Goal: Transaction & Acquisition: Purchase product/service

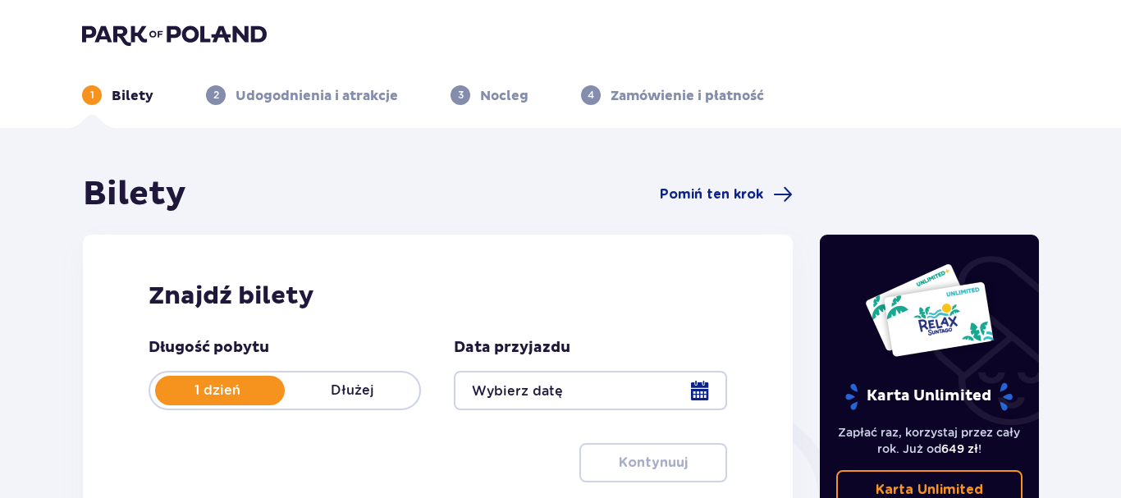
type input "[DATE]"
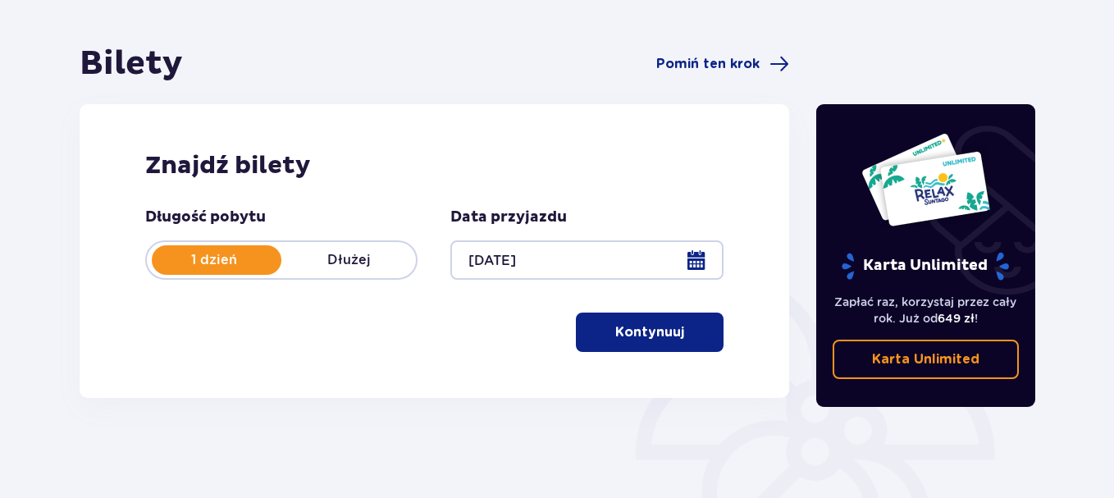
scroll to position [92, 0]
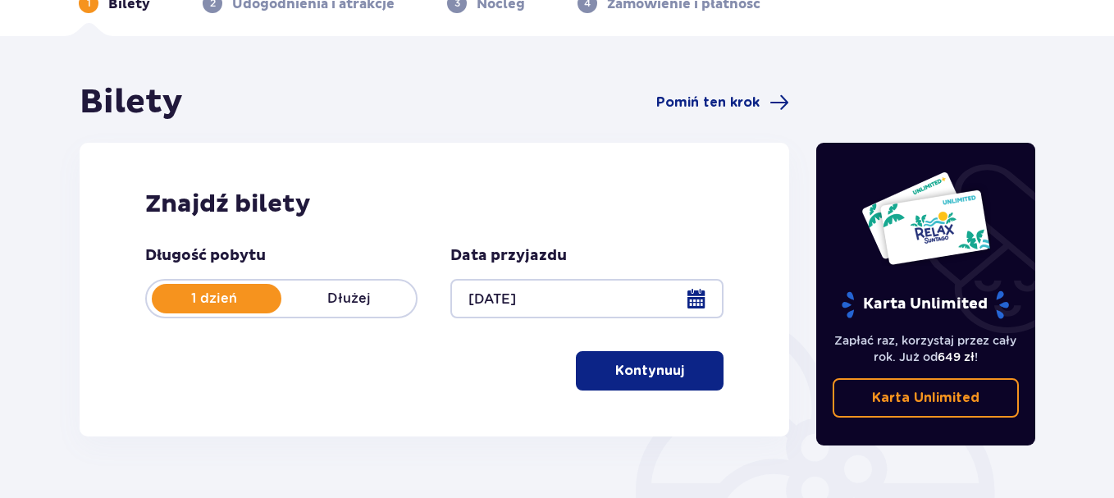
click at [659, 369] on p "Kontynuuj" at bounding box center [649, 371] width 69 height 18
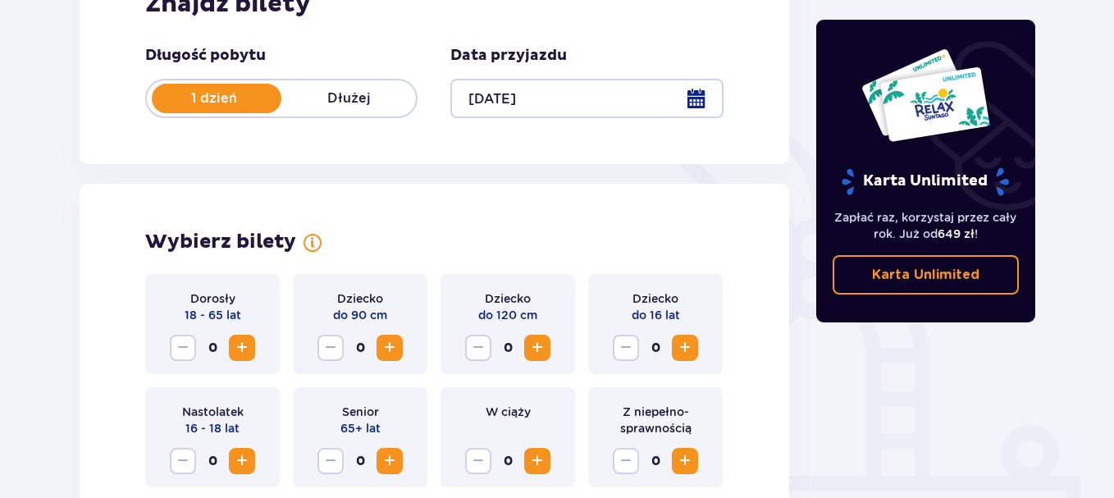
scroll to position [456, 0]
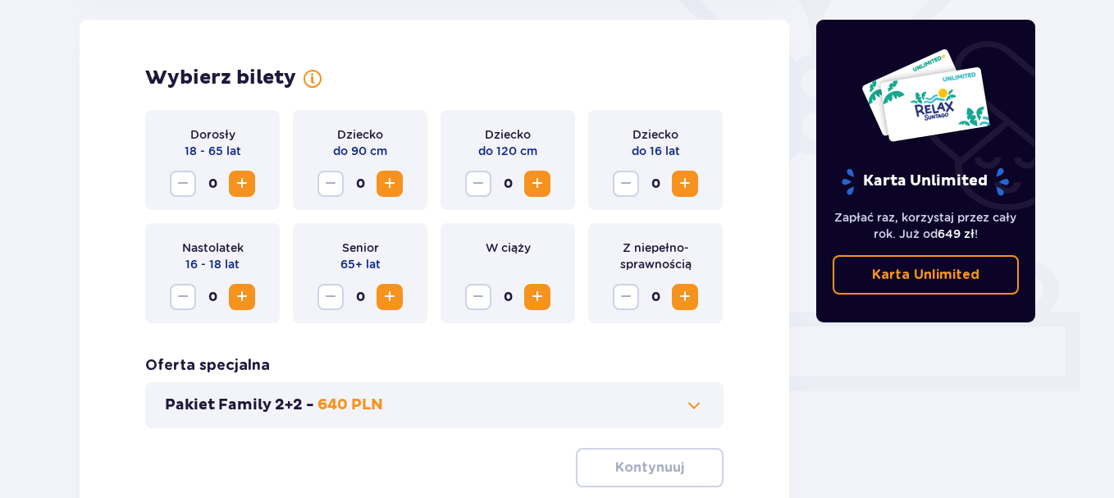
click at [241, 180] on span "Zwiększ" at bounding box center [242, 184] width 20 height 20
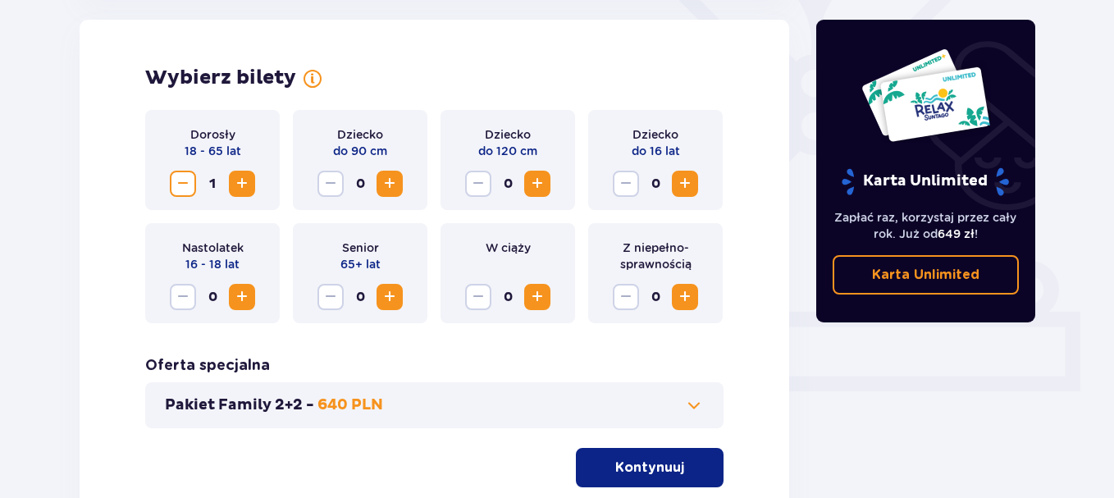
click at [241, 180] on span "Zwiększ" at bounding box center [242, 184] width 20 height 20
click at [244, 295] on span "Zwiększ" at bounding box center [242, 297] width 20 height 20
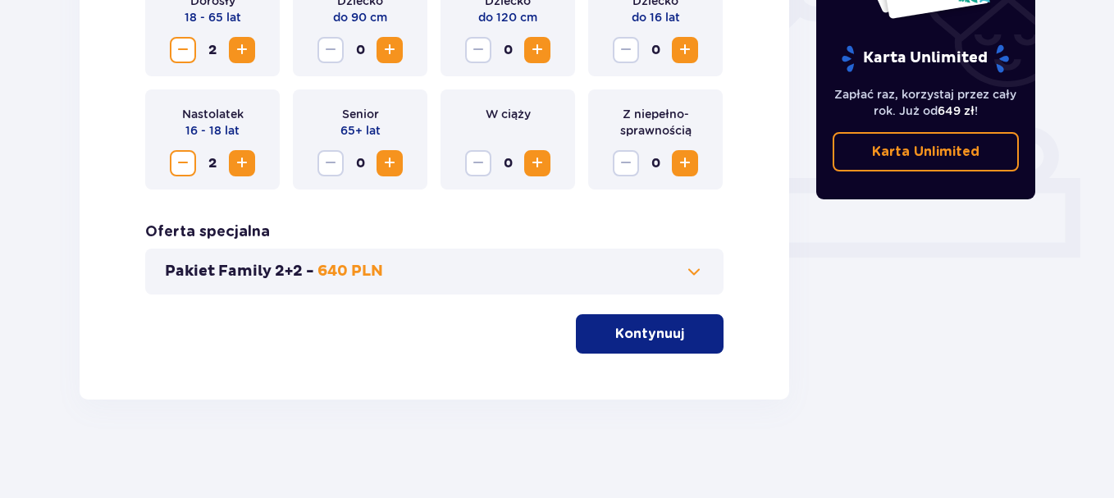
scroll to position [508, 0]
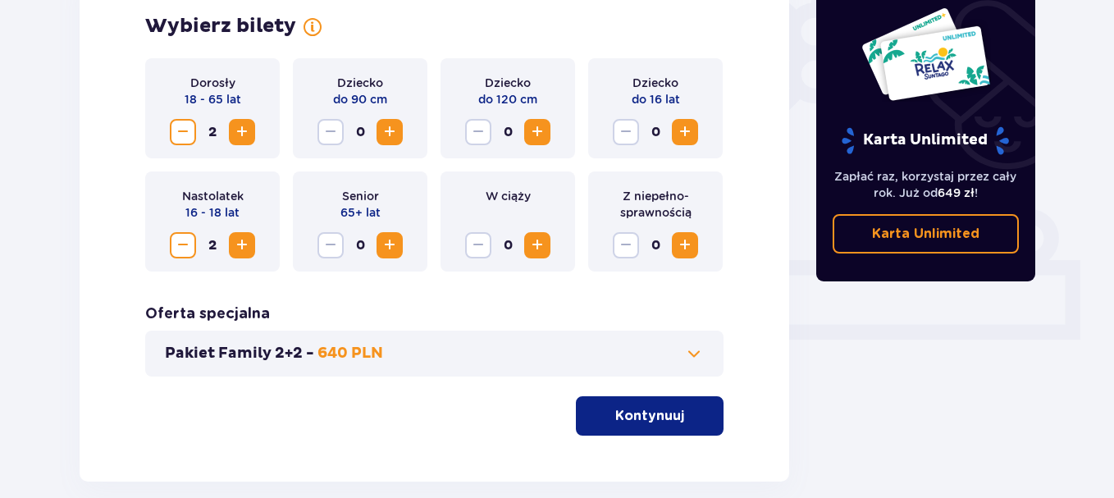
click at [694, 354] on span at bounding box center [694, 354] width 20 height 20
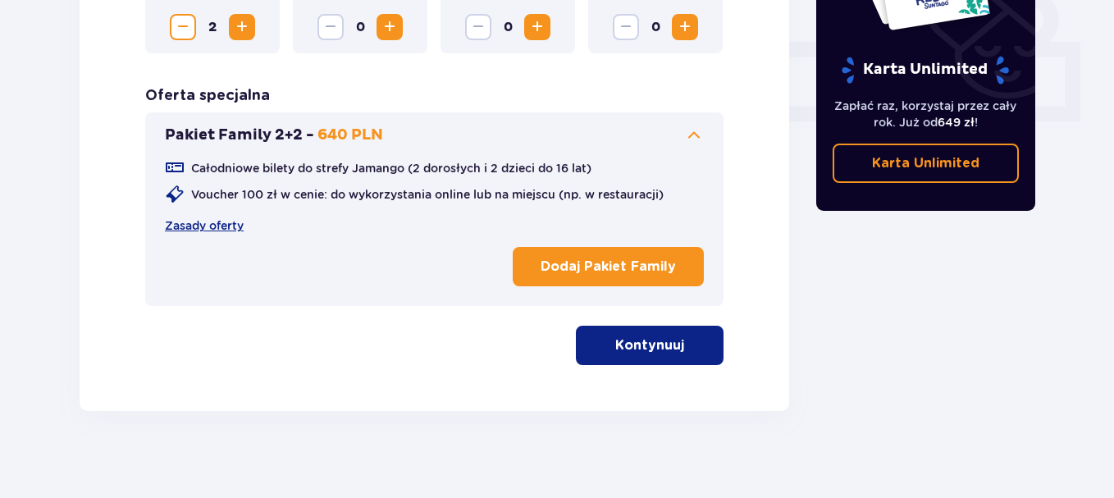
scroll to position [738, 0]
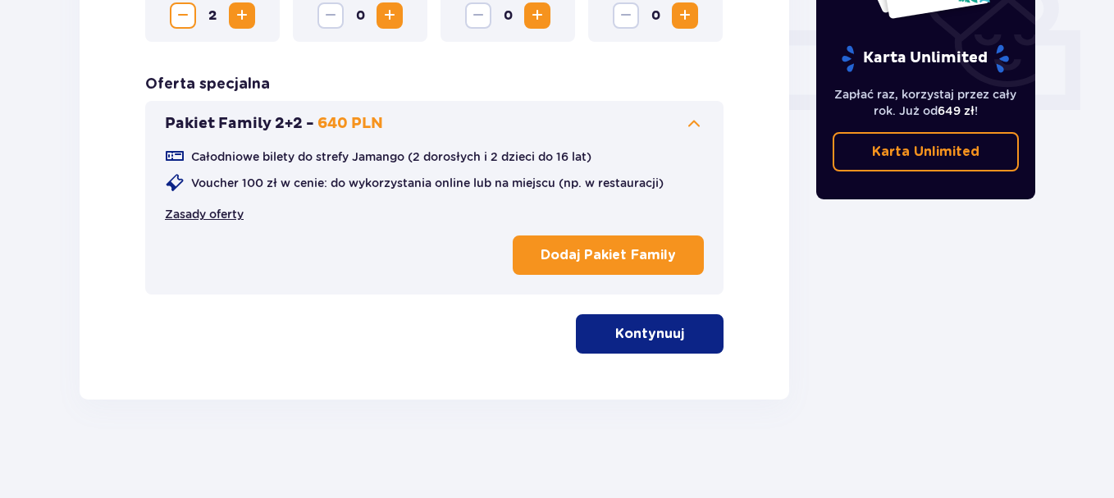
click at [208, 215] on link "Zasady oferty" at bounding box center [204, 214] width 79 height 16
click at [652, 327] on p "Kontynuuj" at bounding box center [649, 334] width 69 height 18
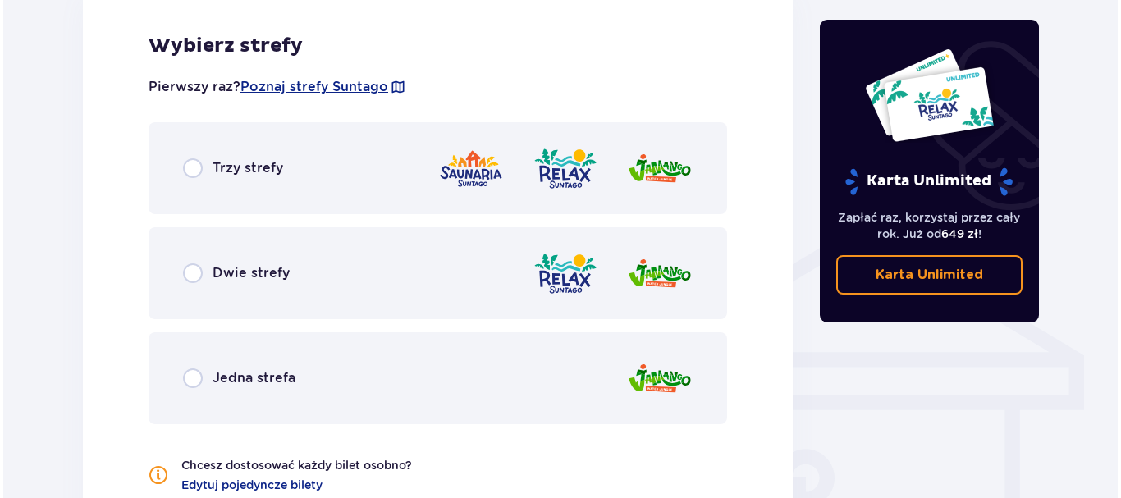
scroll to position [1149, 0]
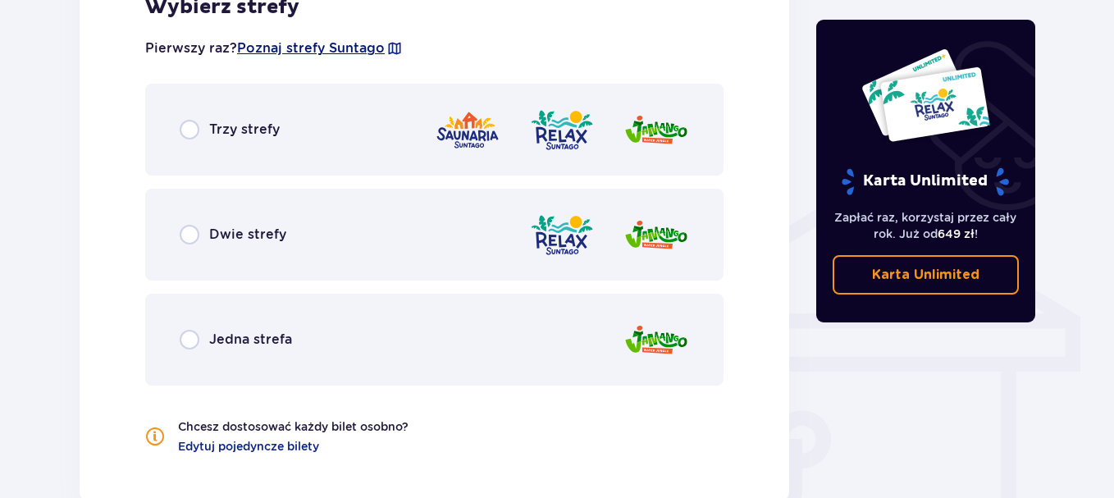
click at [325, 42] on span "Poznaj strefy Suntago" at bounding box center [311, 48] width 148 height 18
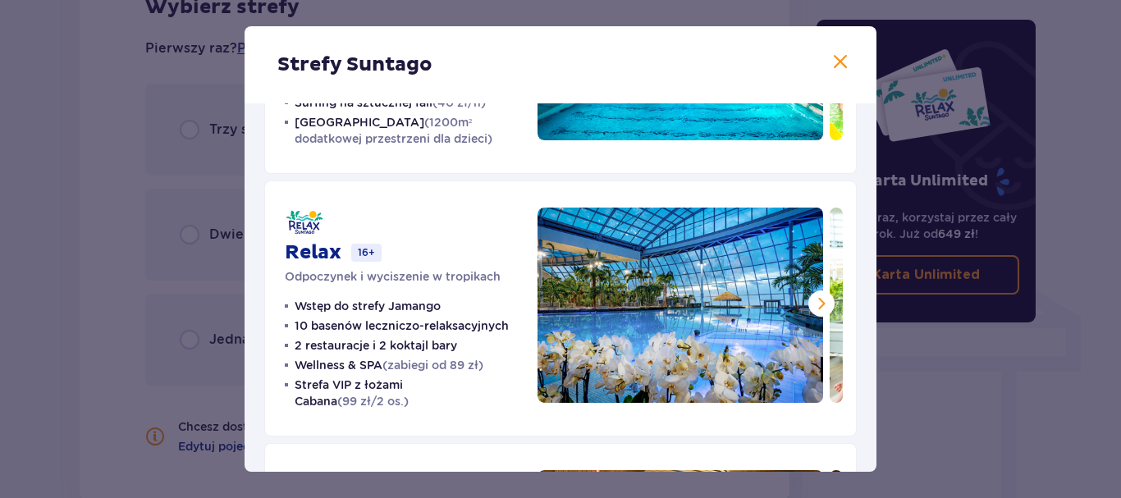
scroll to position [199, 0]
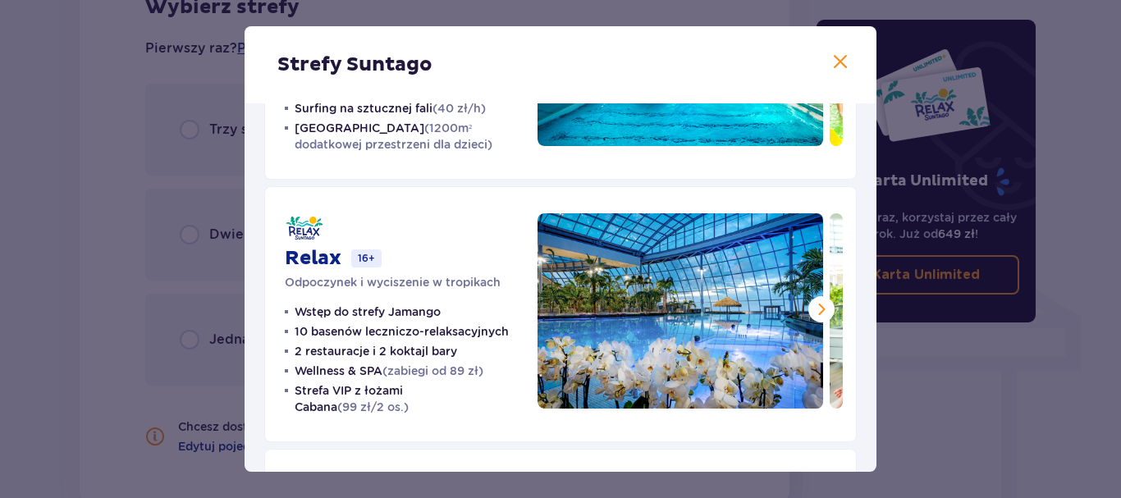
drag, startPoint x: 528, startPoint y: 46, endPoint x: 459, endPoint y: 66, distance: 72.7
click at [792, 42] on div "Strefy Suntago" at bounding box center [560, 64] width 632 height 77
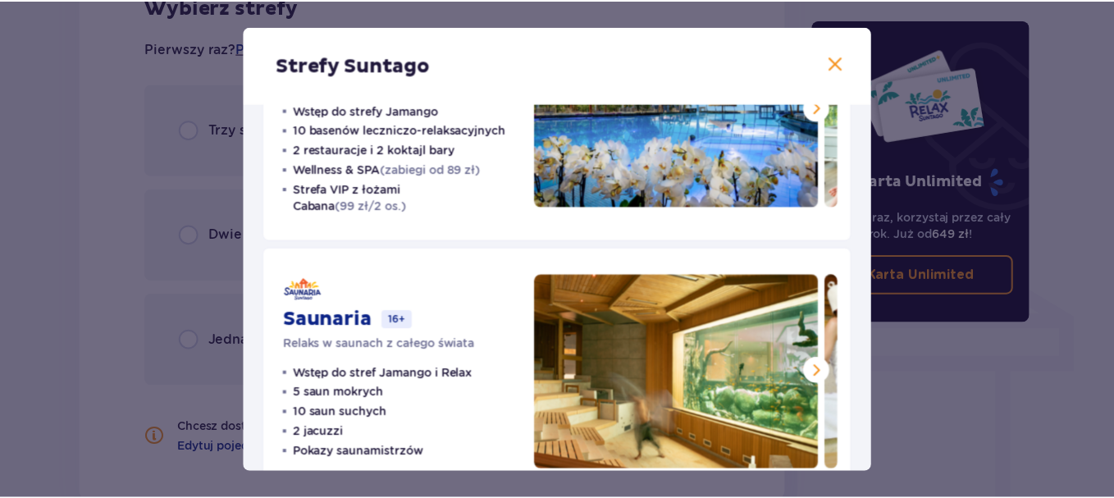
scroll to position [363, 0]
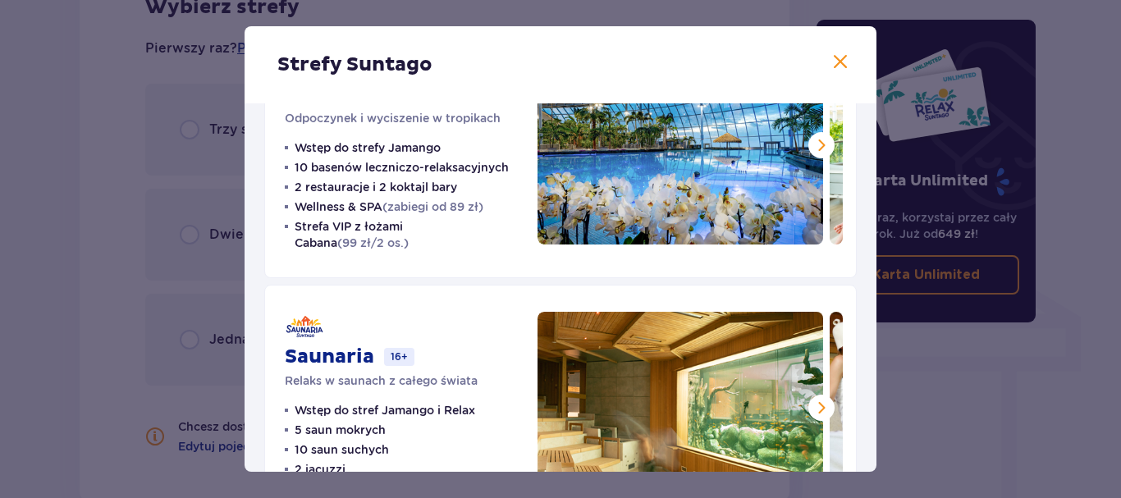
click at [838, 59] on span at bounding box center [840, 63] width 20 height 20
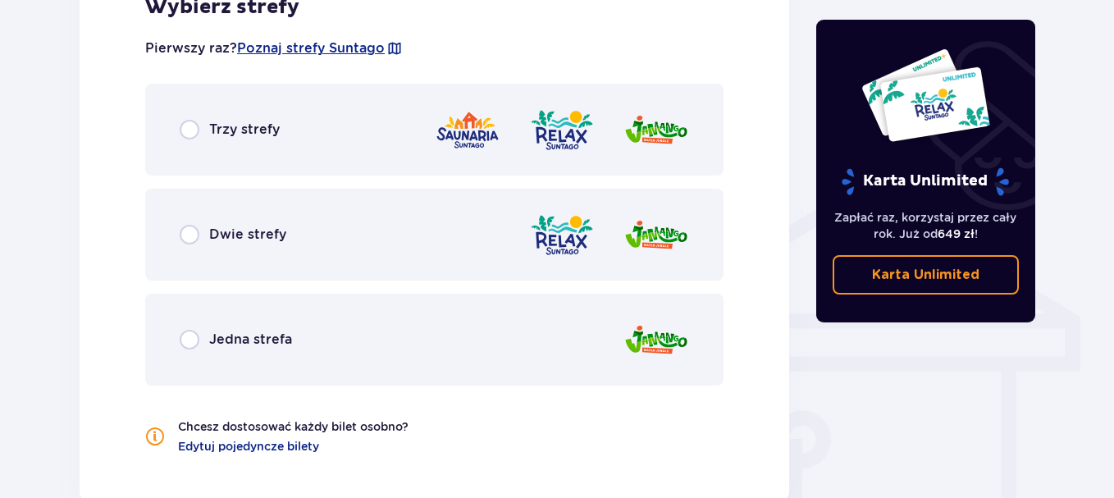
click at [193, 235] on input "radio" at bounding box center [190, 235] width 20 height 20
radio input "true"
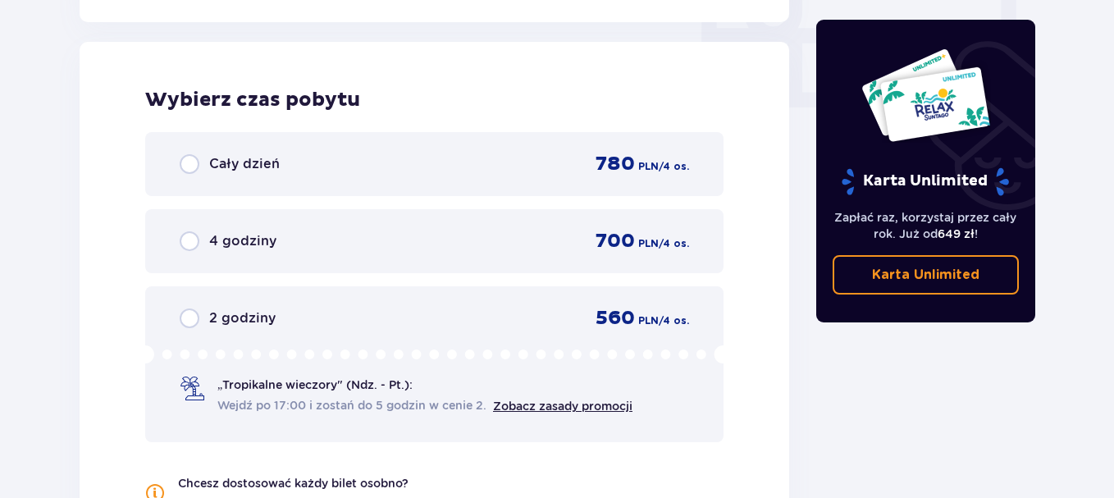
scroll to position [1629, 0]
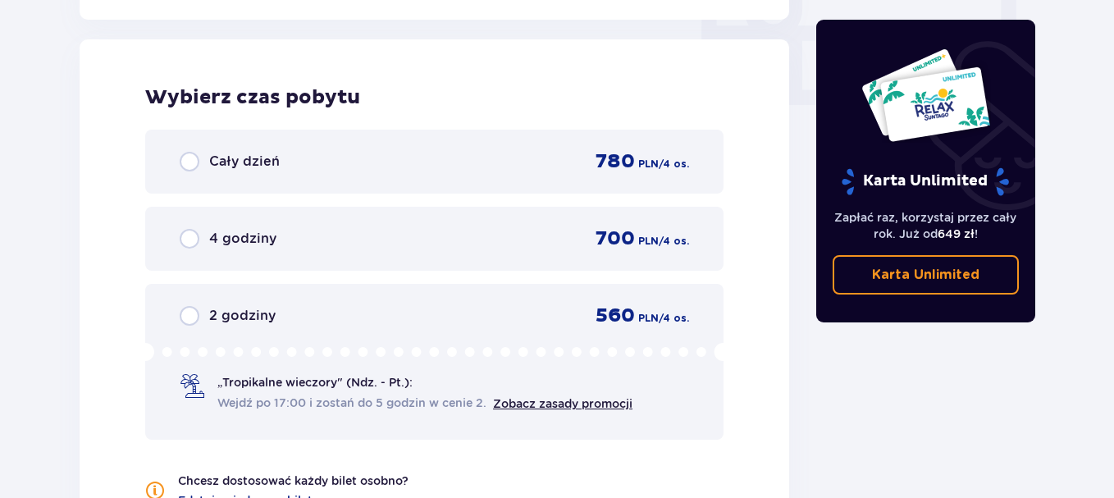
click at [185, 162] on input "radio" at bounding box center [190, 162] width 20 height 20
radio input "true"
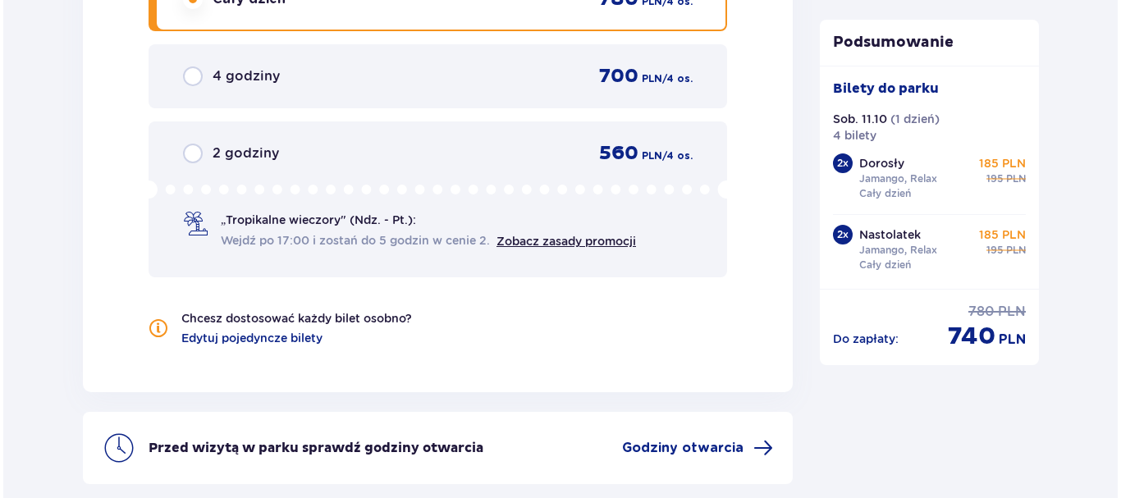
scroll to position [1853, 0]
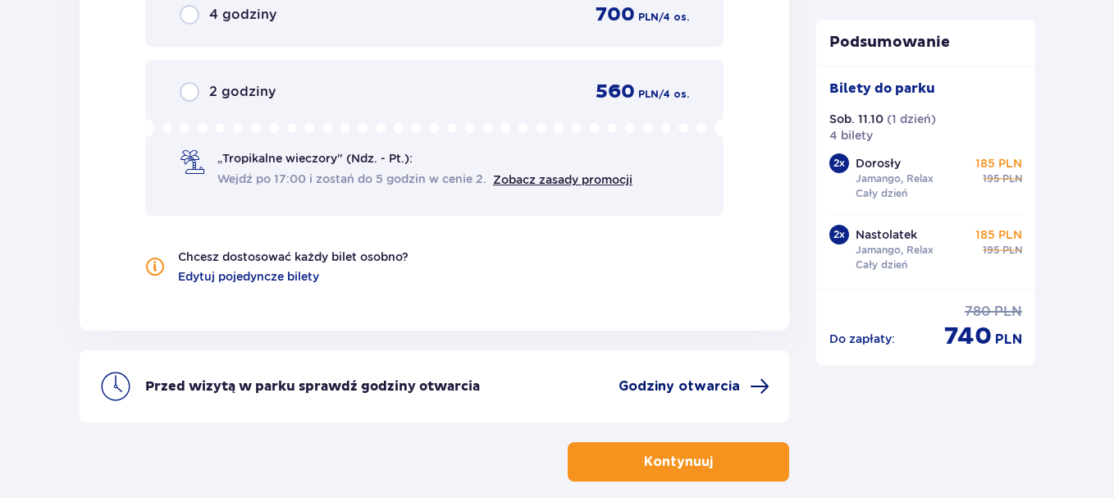
click at [716, 380] on span "Godziny otwarcia" at bounding box center [679, 386] width 121 height 18
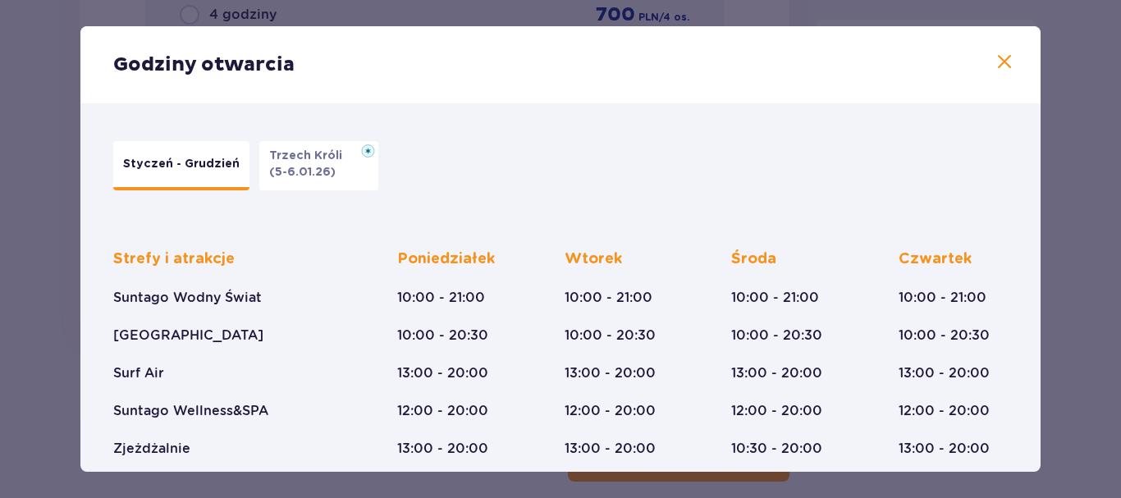
click at [998, 62] on span at bounding box center [1004, 63] width 20 height 20
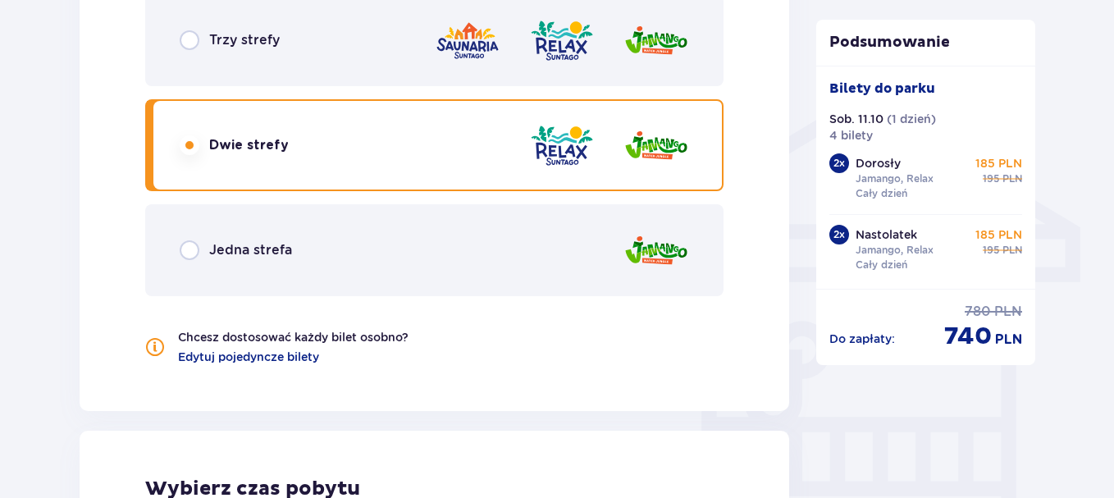
scroll to position [1197, 0]
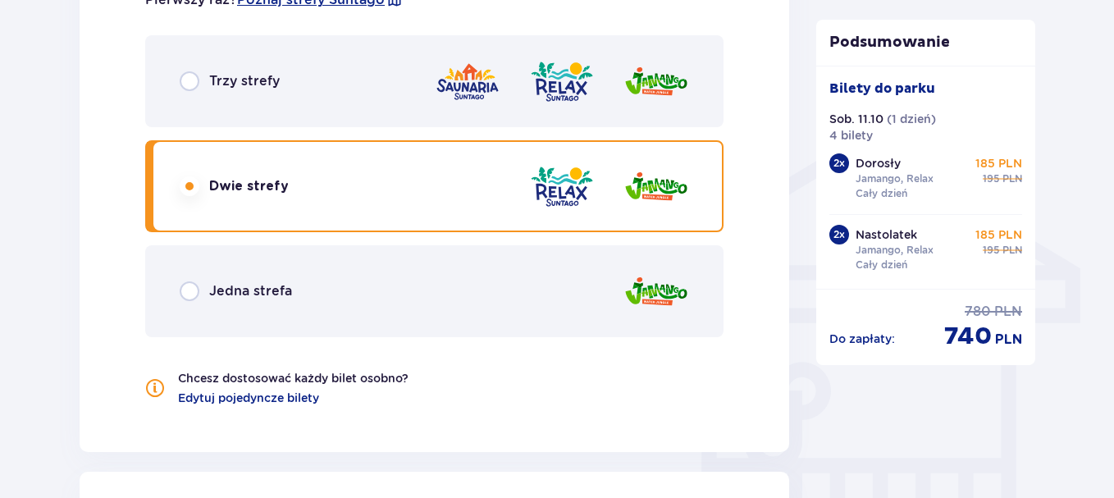
click at [193, 80] on input "radio" at bounding box center [190, 81] width 20 height 20
radio input "true"
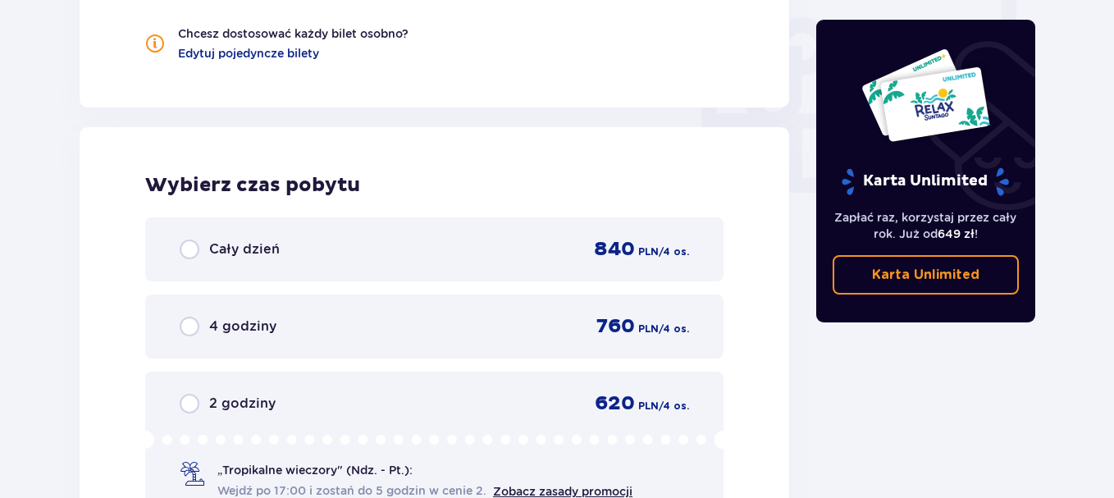
scroll to position [1465, 0]
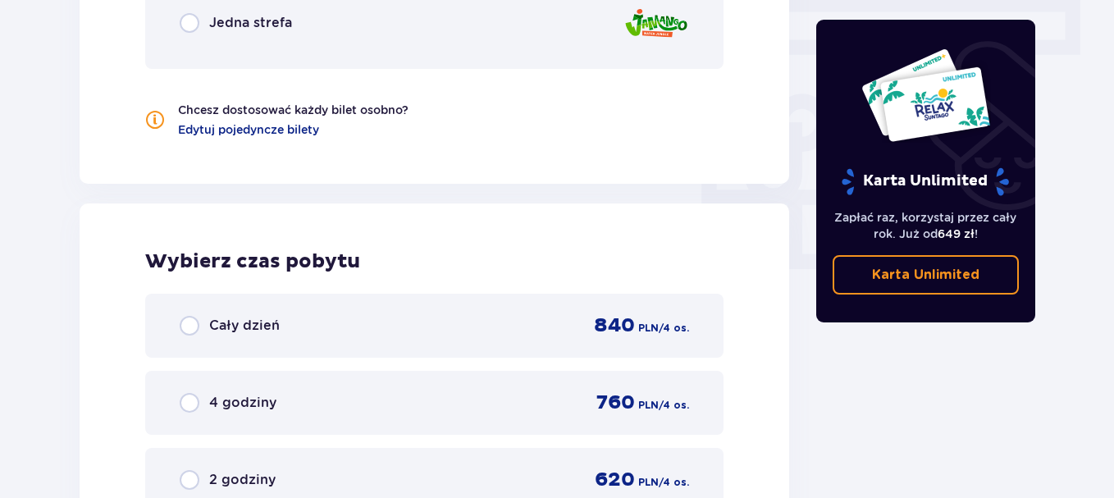
click at [191, 323] on input "radio" at bounding box center [190, 326] width 20 height 20
radio input "true"
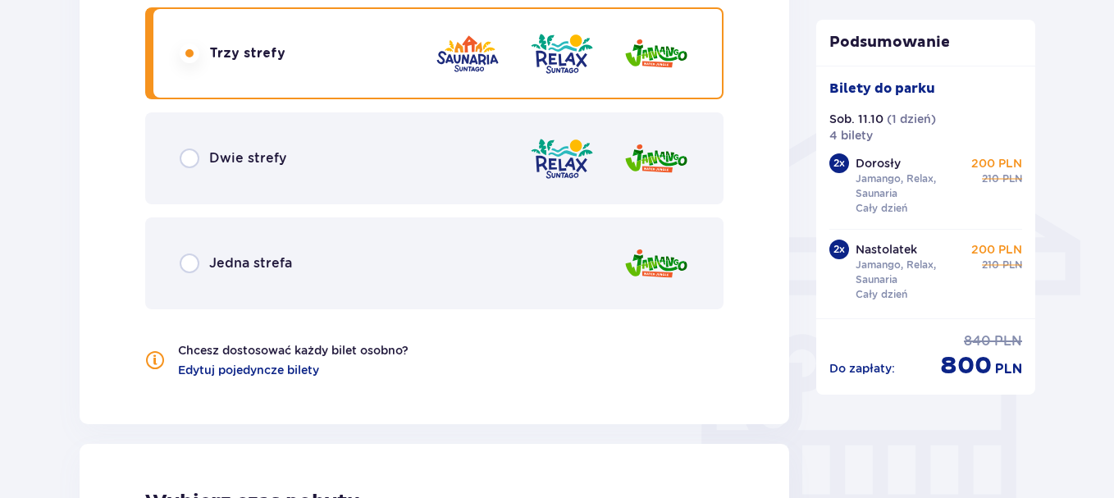
scroll to position [1197, 0]
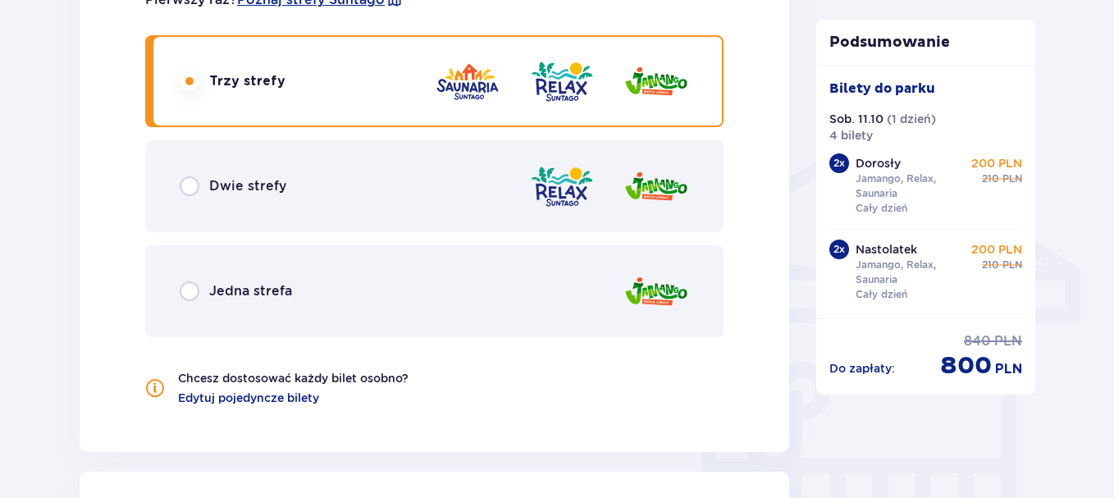
click at [189, 180] on input "radio" at bounding box center [190, 186] width 20 height 20
radio input "true"
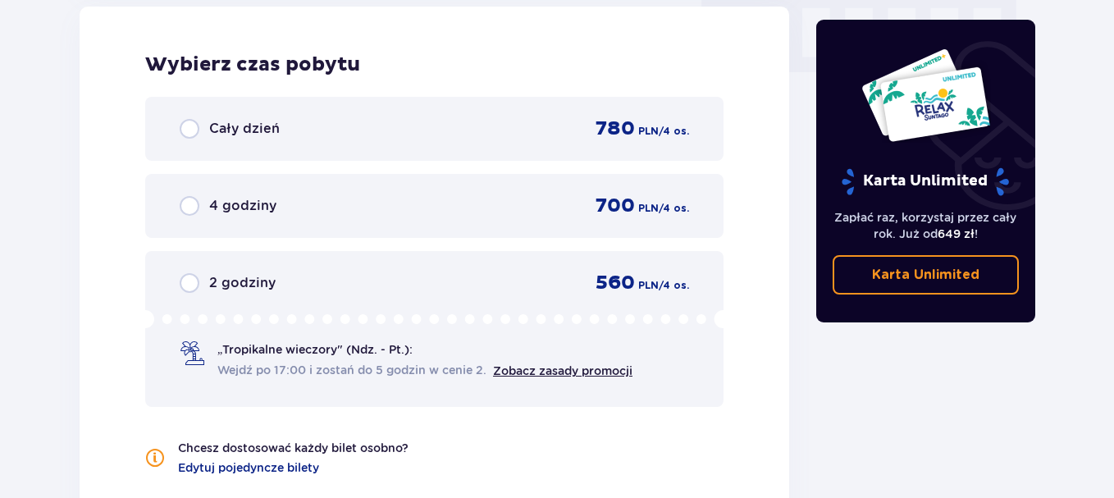
scroll to position [1711, 0]
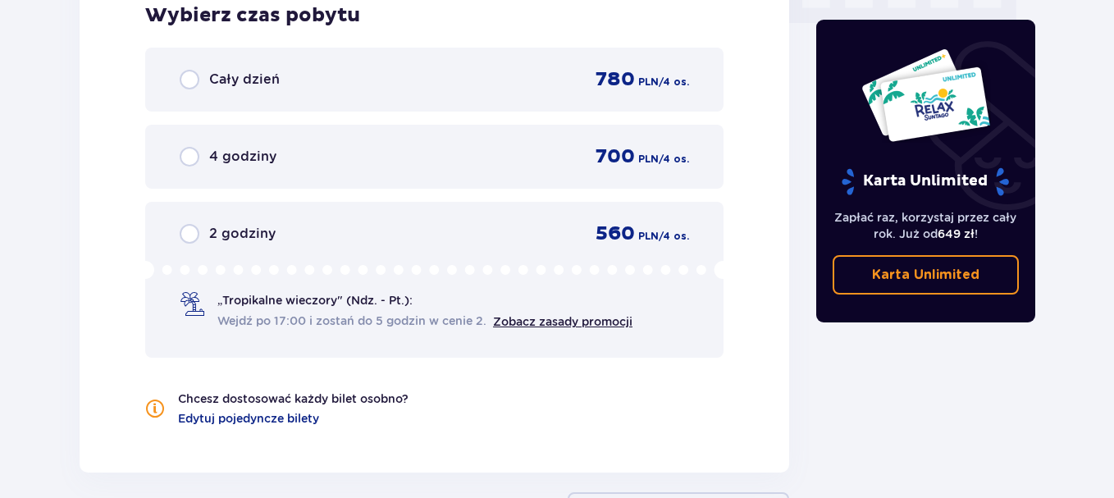
click at [189, 74] on input "radio" at bounding box center [190, 80] width 20 height 20
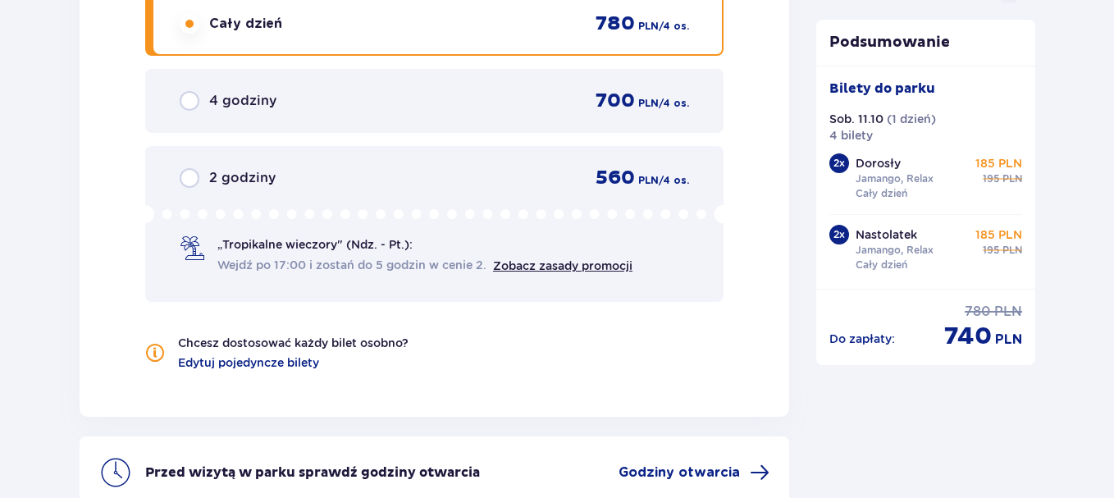
scroll to position [1935, 0]
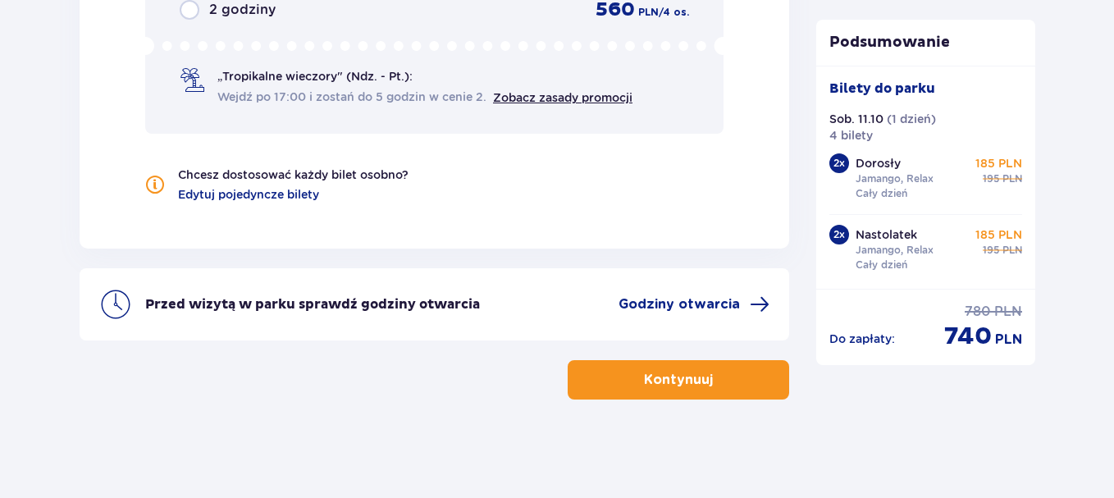
click at [673, 377] on p "Kontynuuj" at bounding box center [678, 380] width 69 height 18
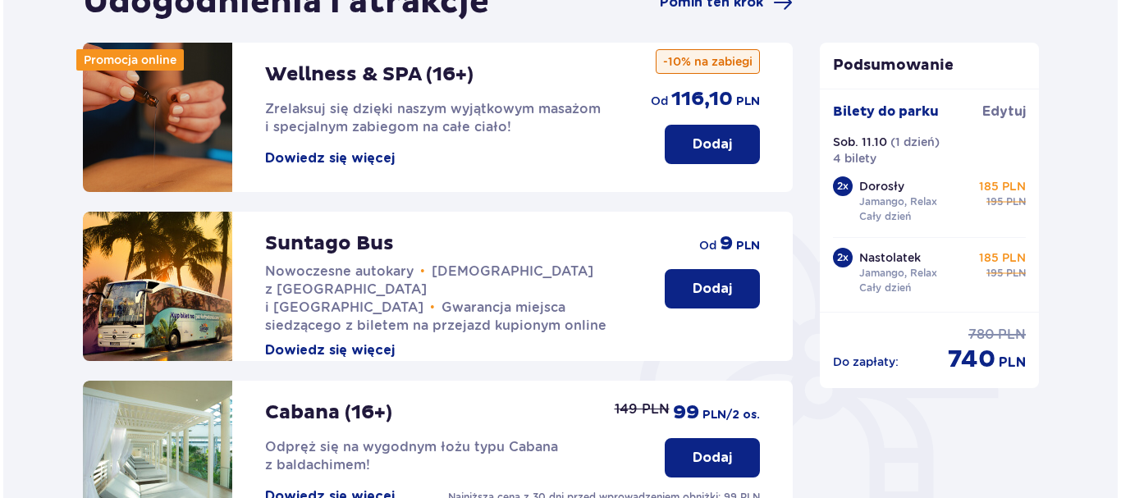
scroll to position [164, 0]
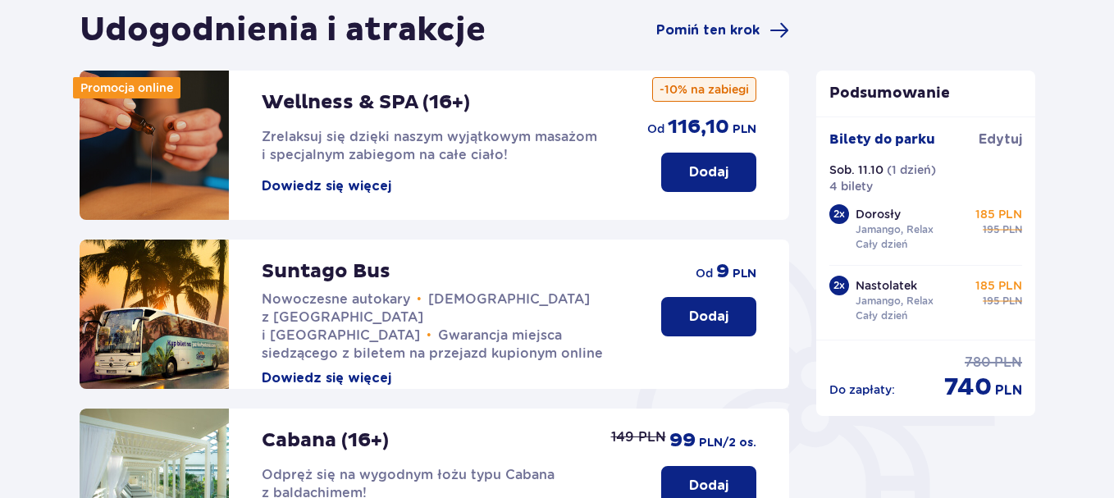
click at [327, 192] on button "Dowiedz się więcej" at bounding box center [327, 186] width 130 height 18
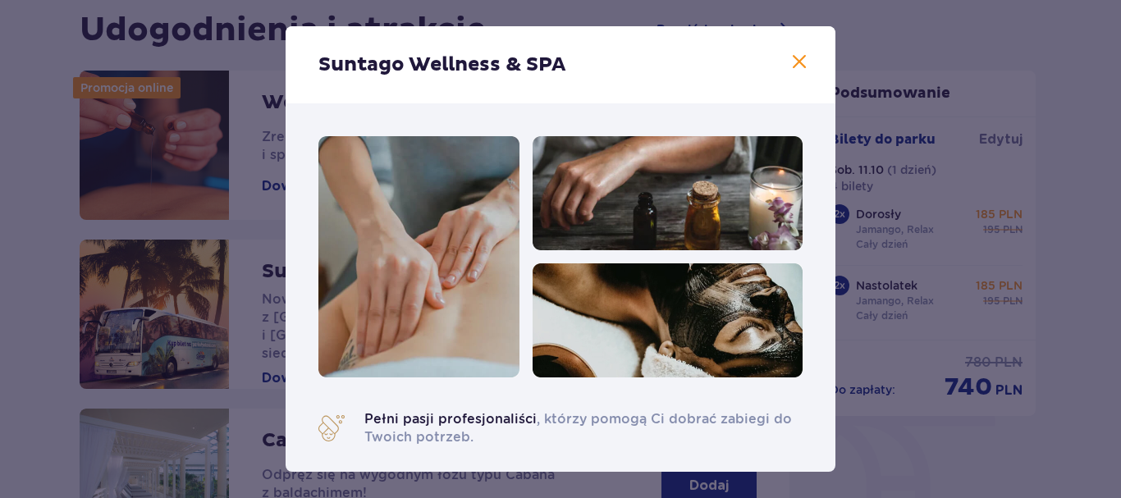
click at [790, 61] on span at bounding box center [799, 63] width 20 height 20
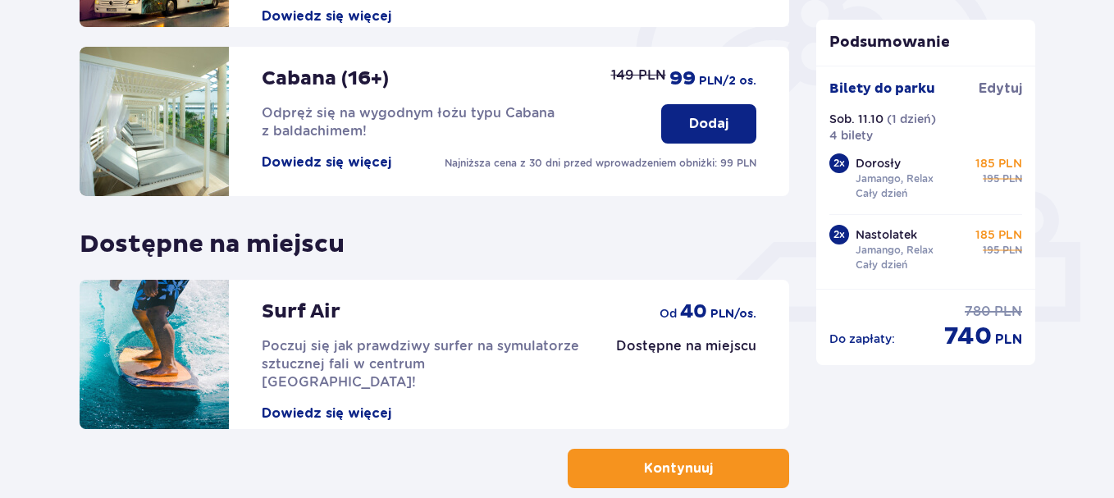
scroll to position [532, 0]
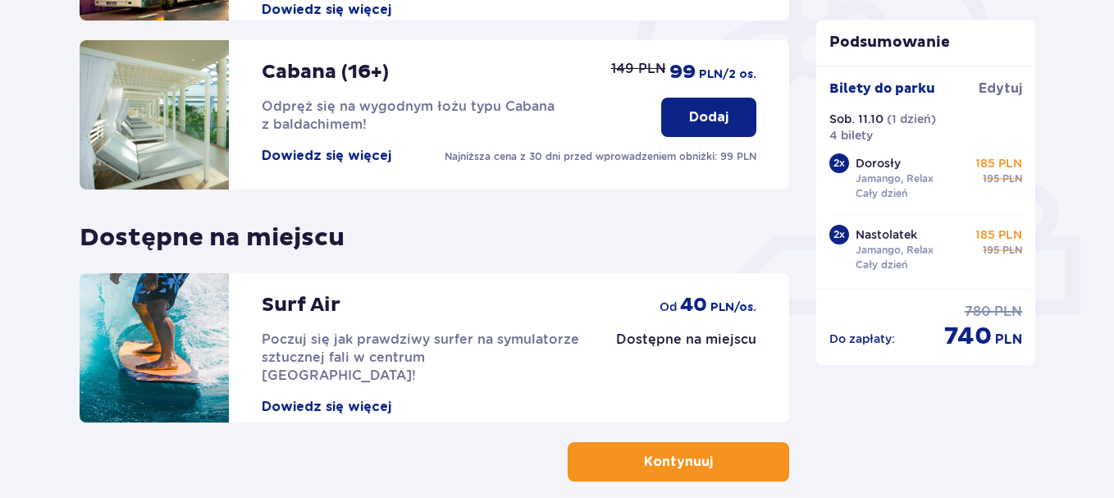
click at [693, 462] on p "Kontynuuj" at bounding box center [678, 462] width 69 height 18
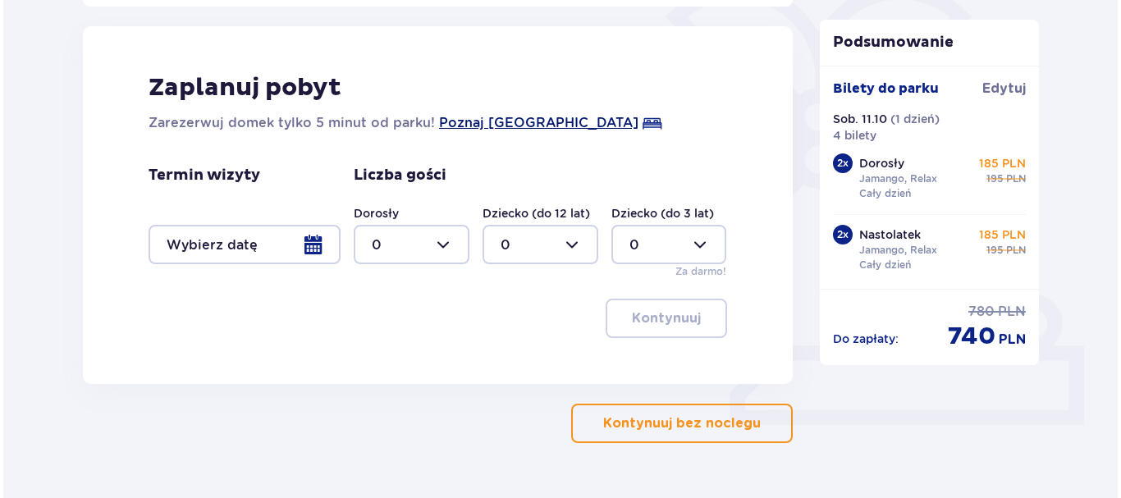
scroll to position [384, 0]
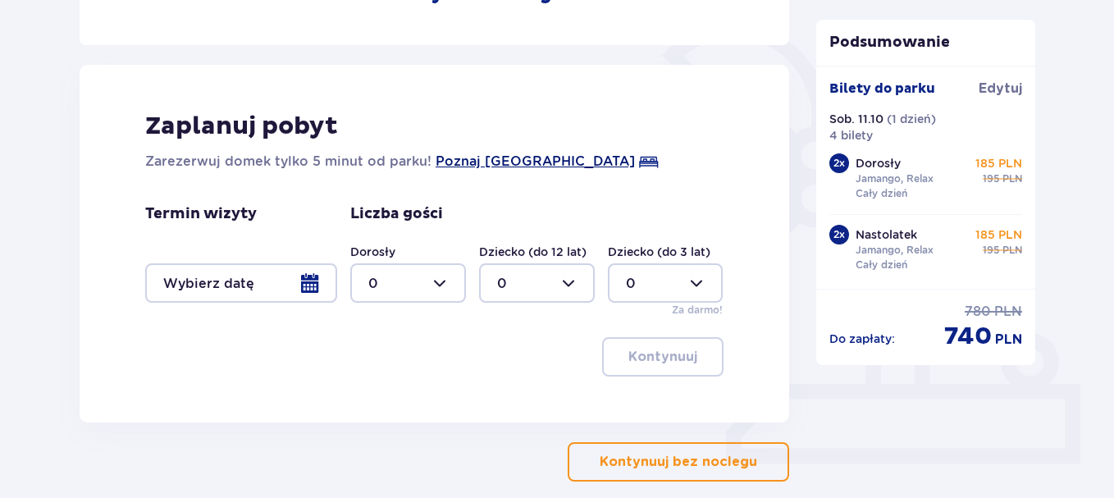
click at [514, 163] on span "Poznaj Suntago Village" at bounding box center [535, 162] width 199 height 20
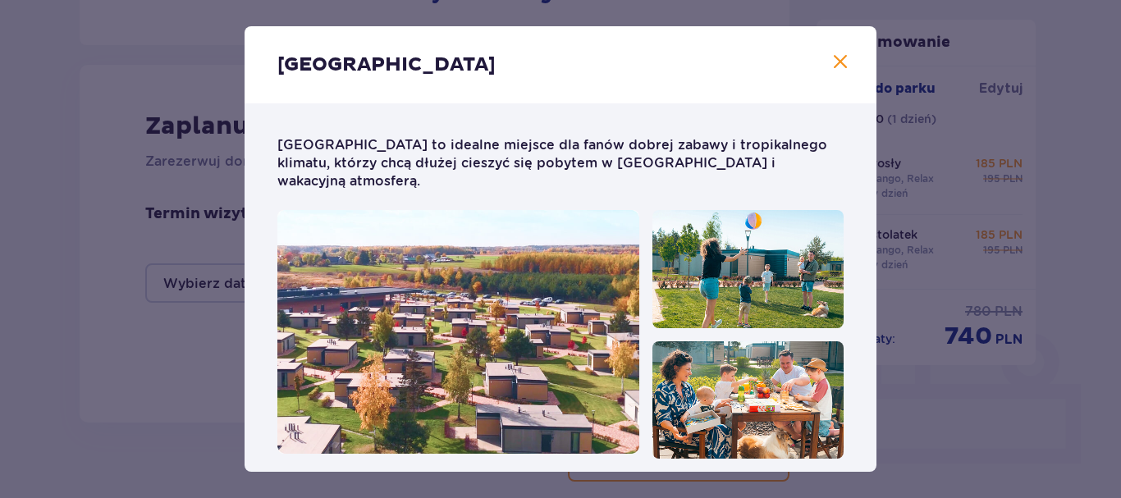
click at [832, 58] on span "Zamknij" at bounding box center [840, 63] width 20 height 20
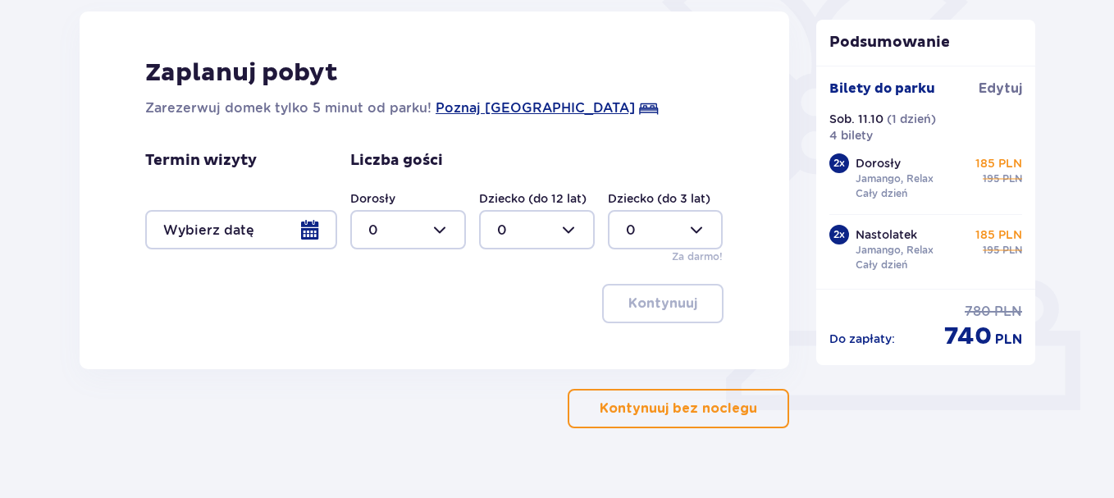
scroll to position [466, 0]
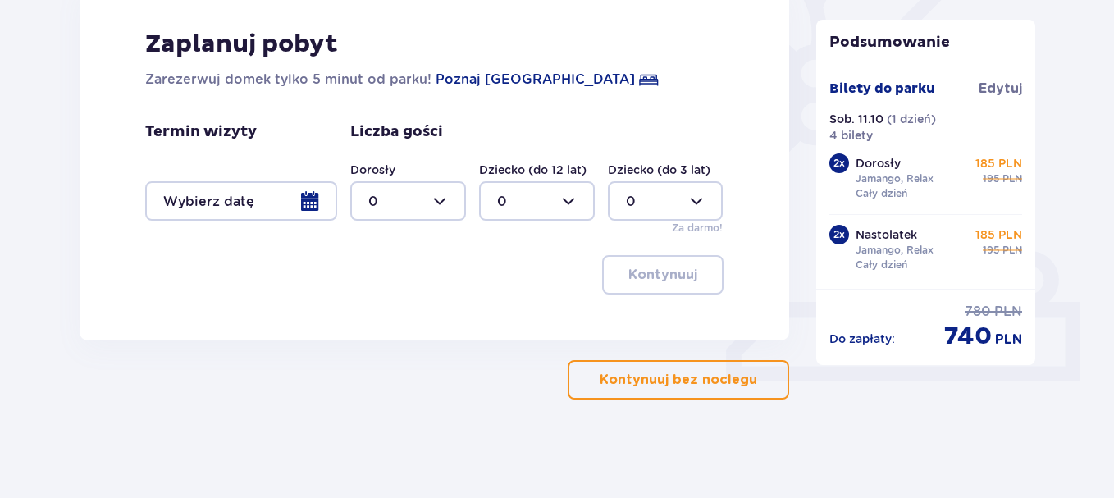
click at [680, 386] on p "Kontynuuj bez noclegu" at bounding box center [679, 380] width 158 height 18
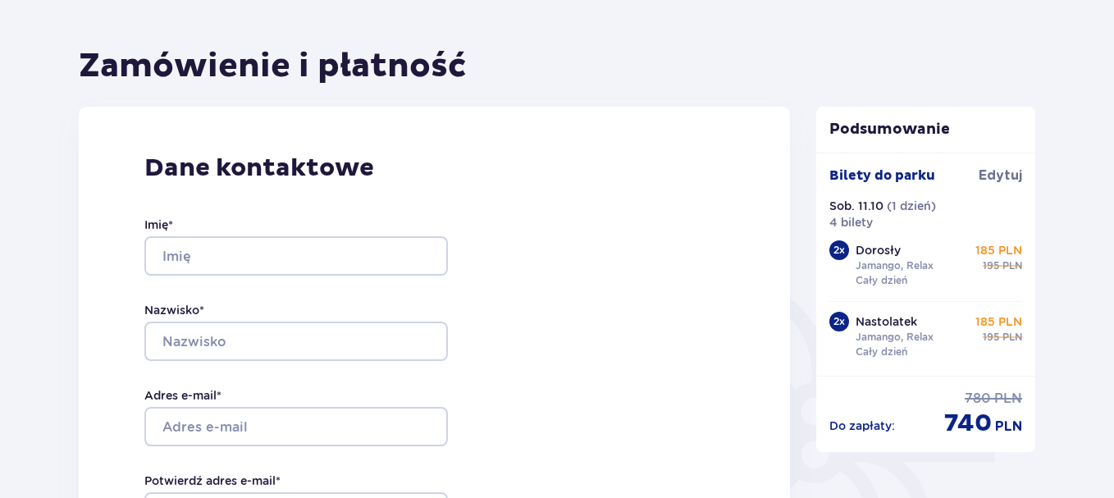
scroll to position [164, 0]
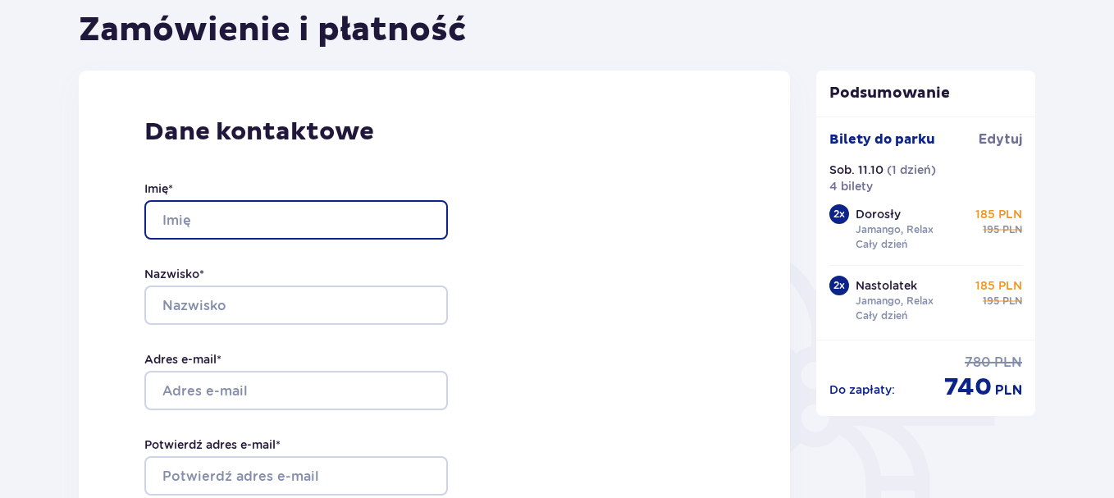
click at [223, 216] on input "Imię *" at bounding box center [296, 219] width 304 height 39
type input "Krzysztof"
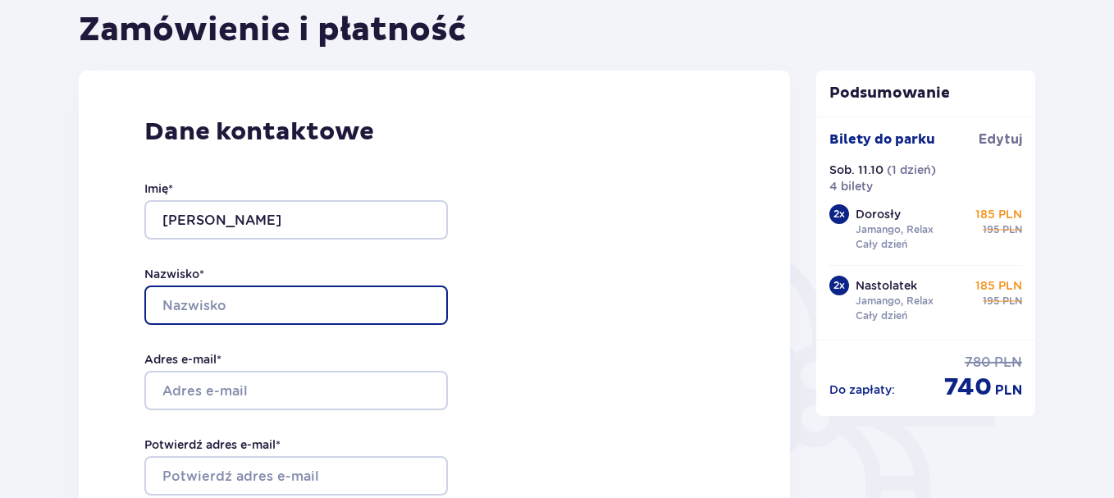
type input "Burdon"
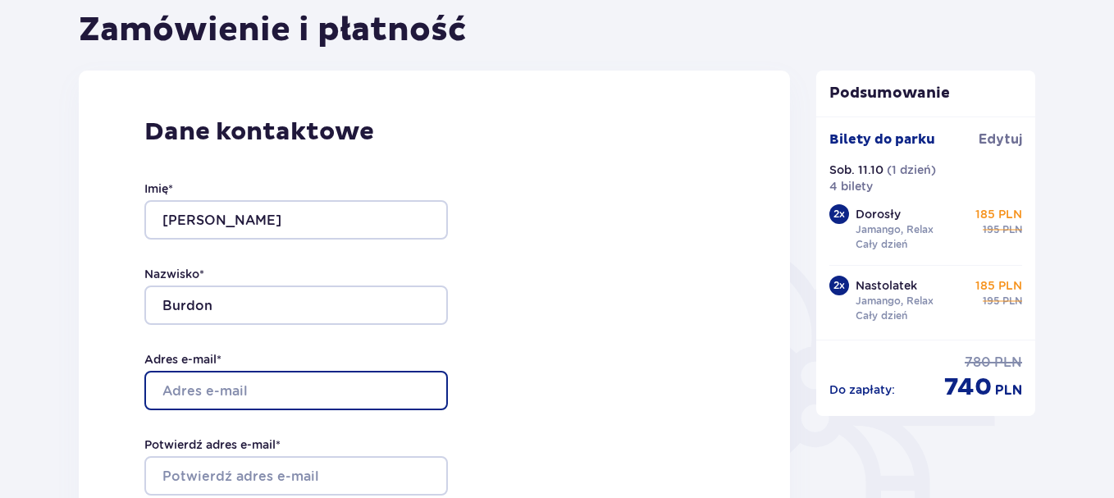
type input "[EMAIL_ADDRESS][DOMAIN_NAME]"
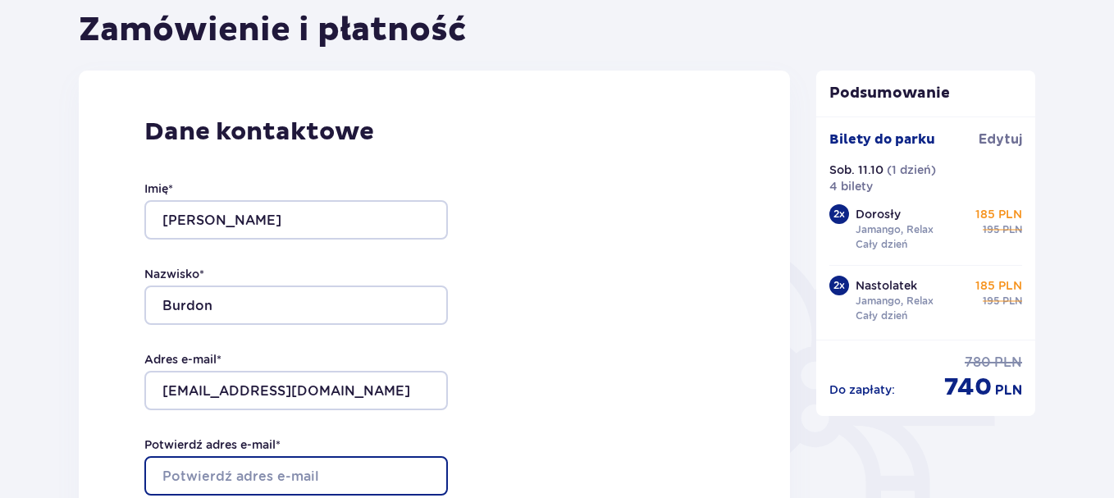
type input "[EMAIL_ADDRESS][DOMAIN_NAME]"
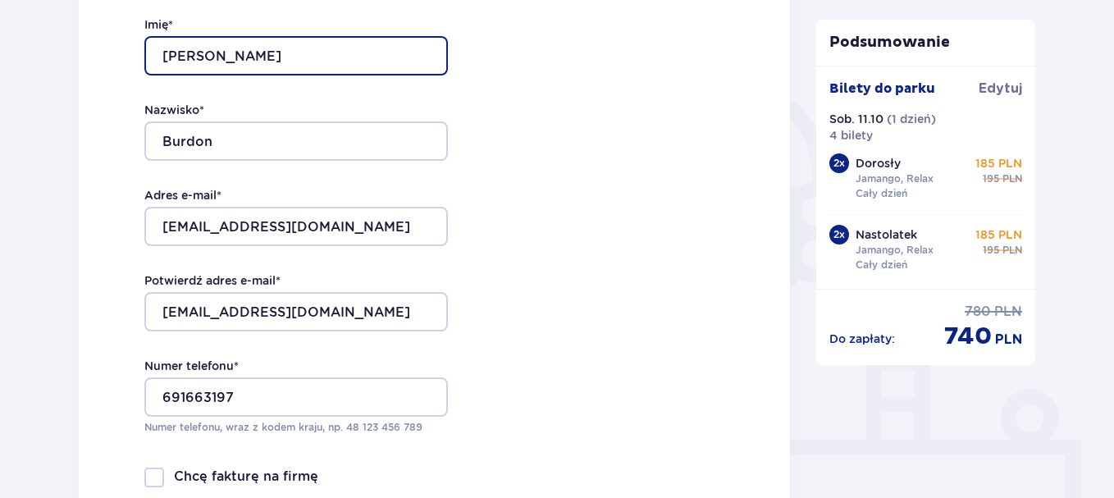
scroll to position [410, 0]
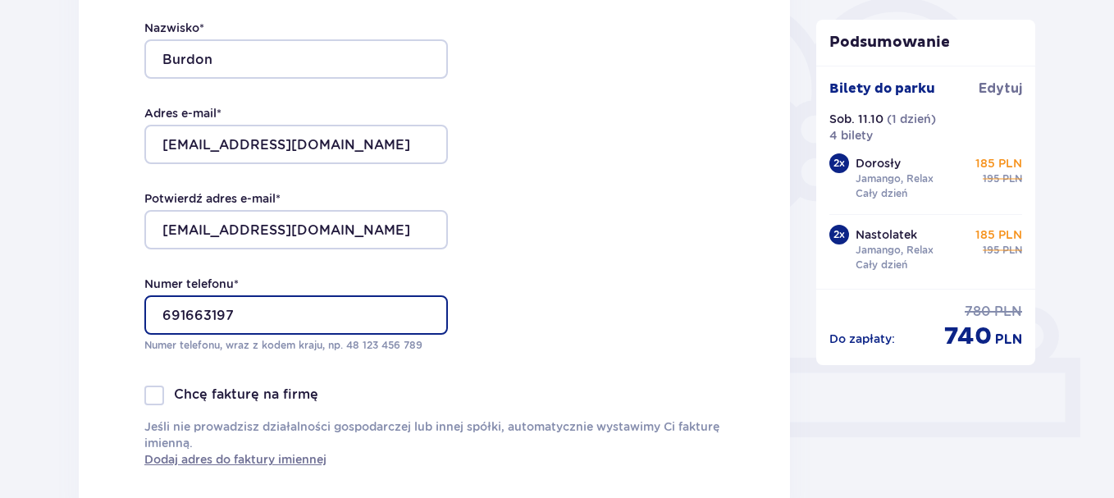
click at [223, 313] on input "691663197" at bounding box center [296, 314] width 304 height 39
type input "691663167"
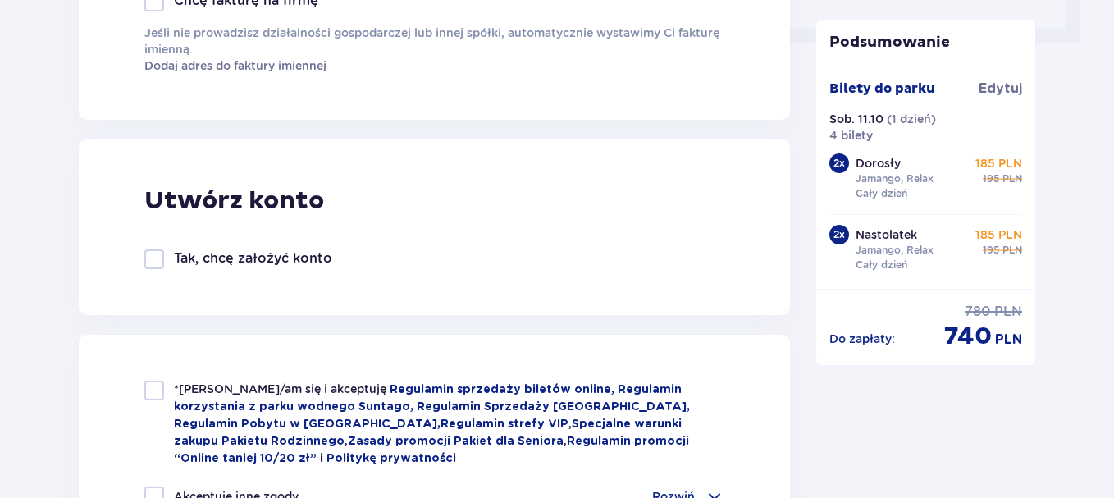
scroll to position [902, 0]
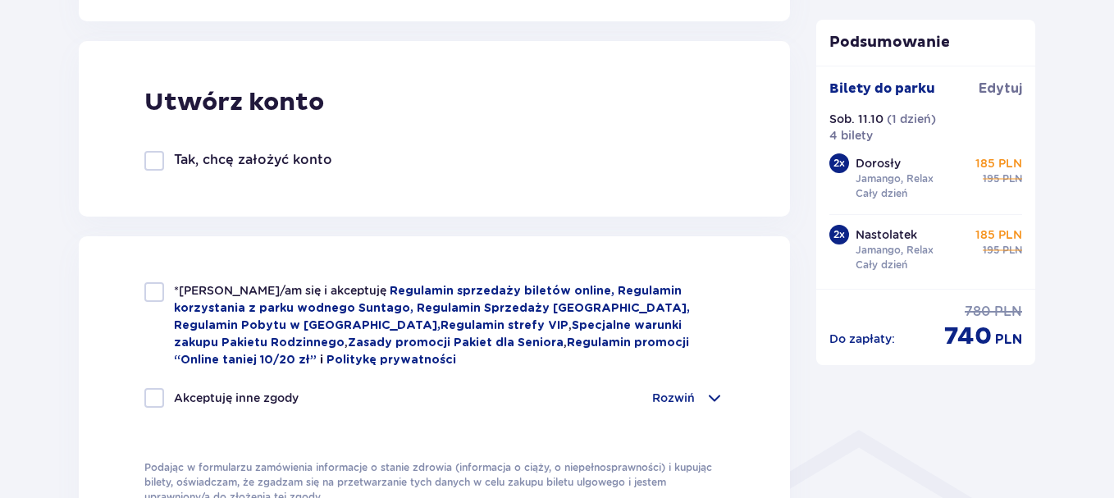
click at [164, 295] on div "*Zapoznałem/am się i akceptuję Regulamin sprzedaży biletów online, Regulamin ko…" at bounding box center [434, 325] width 580 height 86
checkbox input "true"
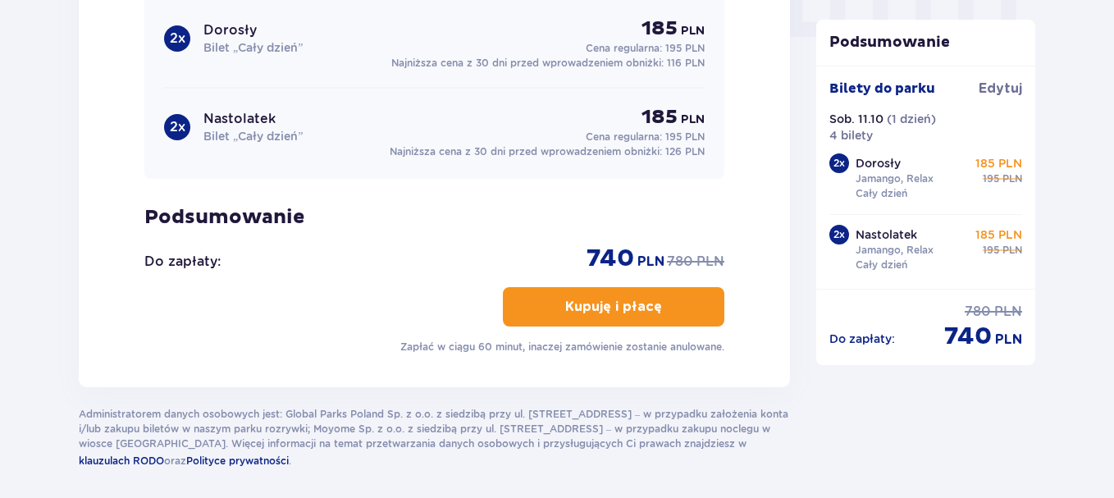
scroll to position [1723, 0]
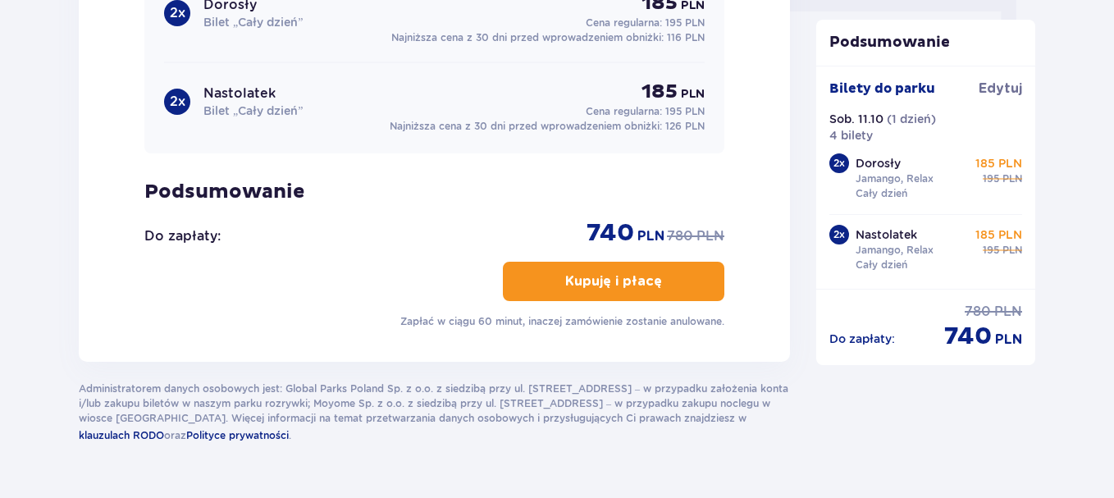
click at [626, 280] on p "Kupuję i płacę" at bounding box center [613, 281] width 97 height 18
